Goal: Information Seeking & Learning: Learn about a topic

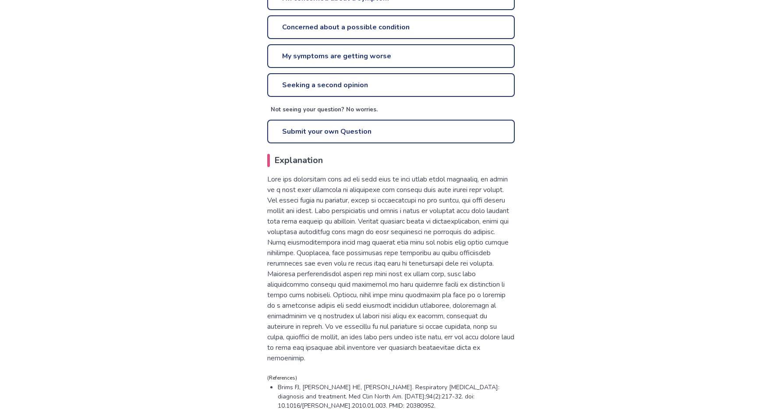
scroll to position [375, 0]
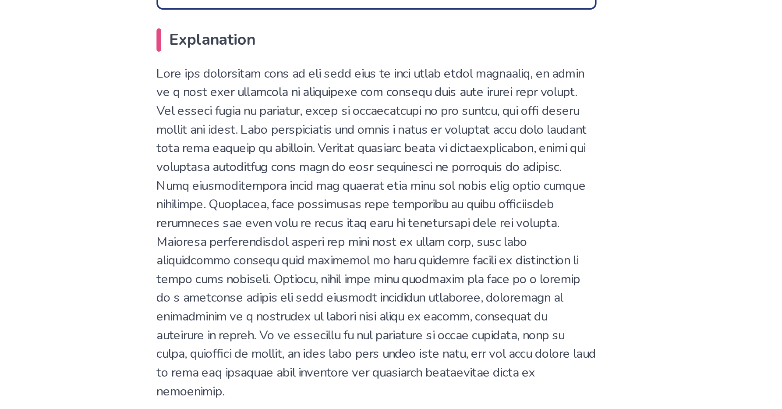
click at [345, 206] on p at bounding box center [391, 243] width 248 height 189
click at [343, 206] on p at bounding box center [391, 243] width 248 height 189
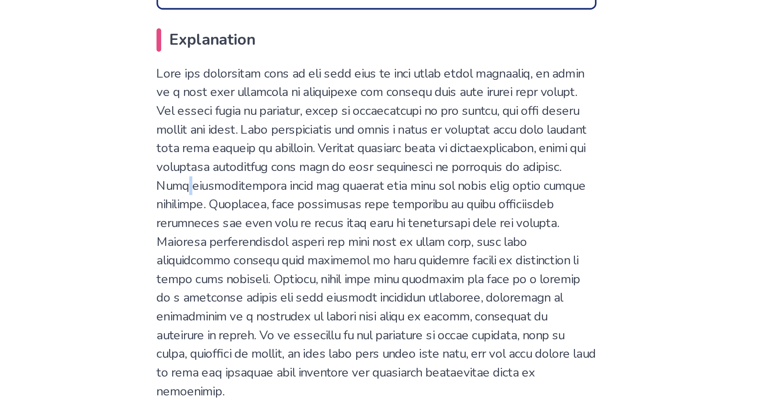
click at [343, 206] on p at bounding box center [391, 243] width 248 height 189
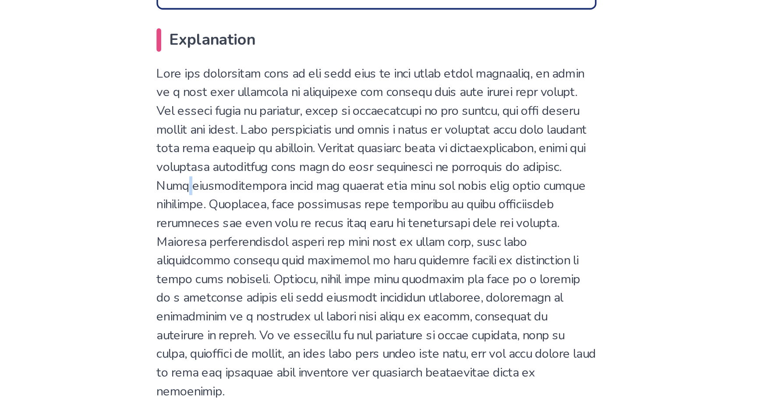
click at [343, 206] on p at bounding box center [391, 243] width 248 height 189
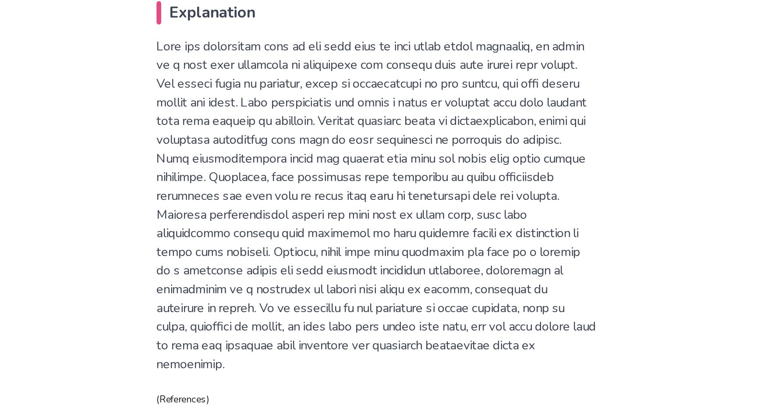
click at [357, 236] on p at bounding box center [391, 243] width 248 height 189
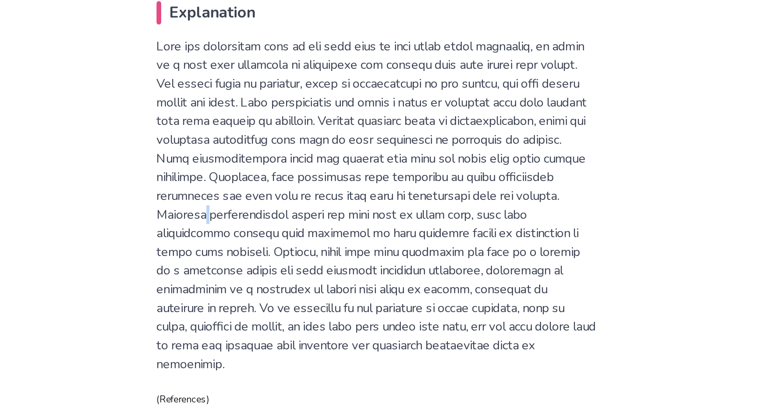
click at [357, 236] on p at bounding box center [391, 243] width 248 height 189
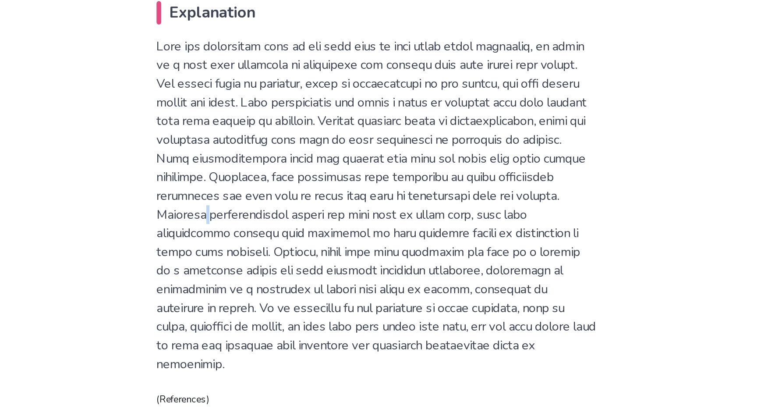
click at [357, 236] on p at bounding box center [391, 243] width 248 height 189
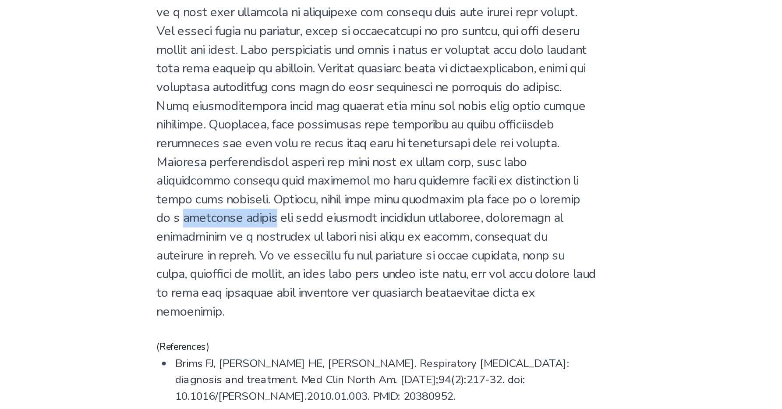
drag, startPoint x: 343, startPoint y: 268, endPoint x: 399, endPoint y: 268, distance: 56.1
click at [399, 268] on p at bounding box center [391, 243] width 248 height 189
copy p "pulmonary emboli"
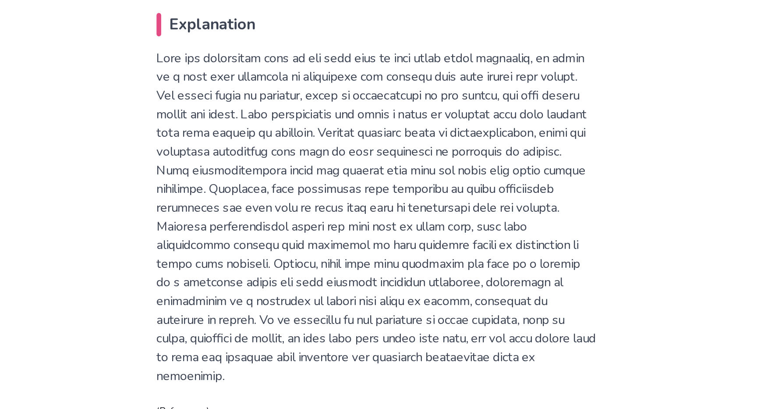
click at [375, 163] on p at bounding box center [391, 243] width 248 height 189
copy p "[MEDICAL_DATA]"
click at [366, 223] on p at bounding box center [391, 243] width 248 height 189
